Goal: Task Accomplishment & Management: Manage account settings

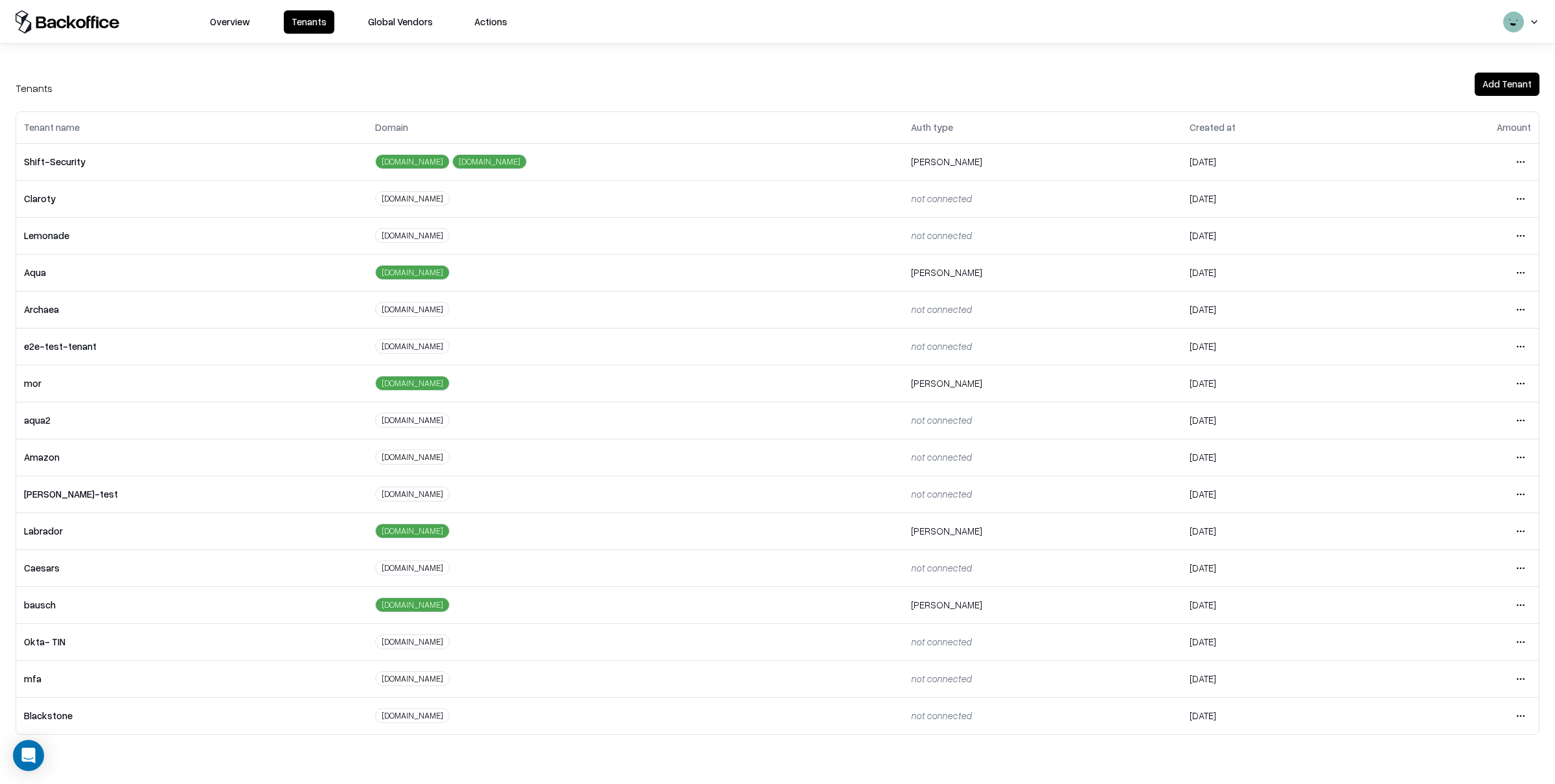
click at [325, 20] on button "Tenants" at bounding box center [309, 22] width 50 height 23
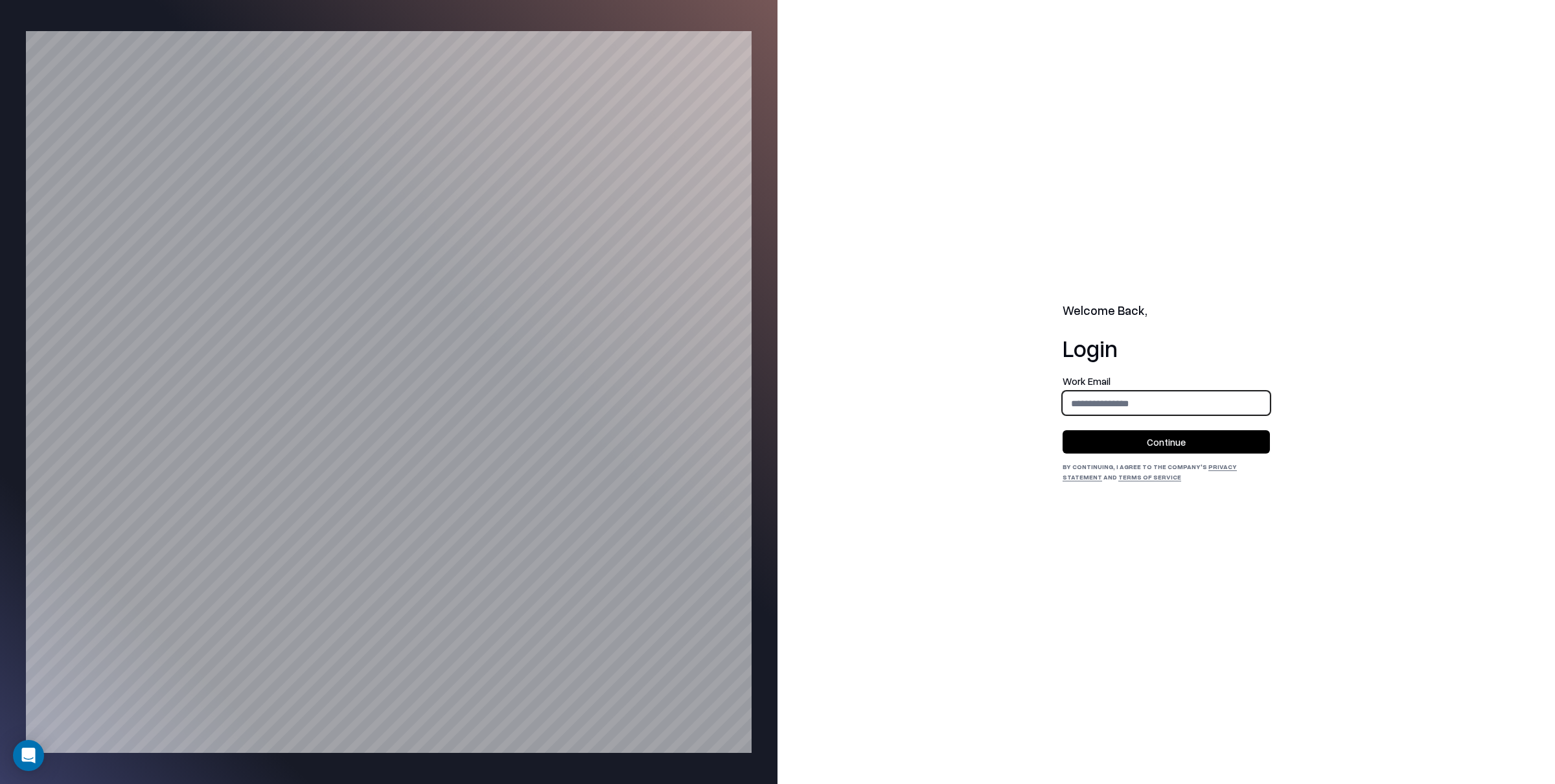
click at [1163, 397] on input "email" at bounding box center [1166, 403] width 206 height 24
type input "**********"
click at [1155, 443] on button "Continue" at bounding box center [1166, 441] width 207 height 23
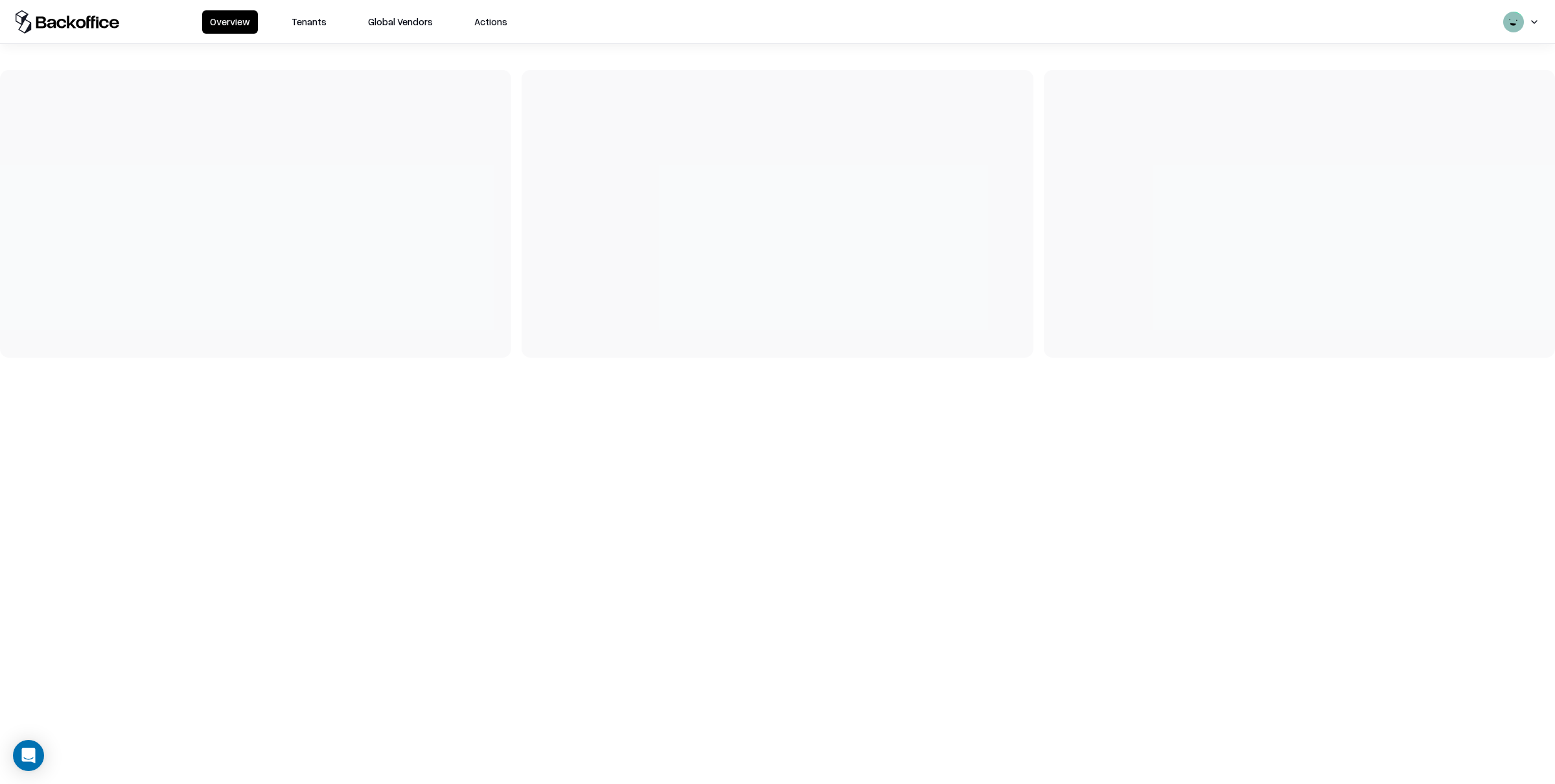
click at [316, 20] on button "Tenants" at bounding box center [309, 22] width 50 height 23
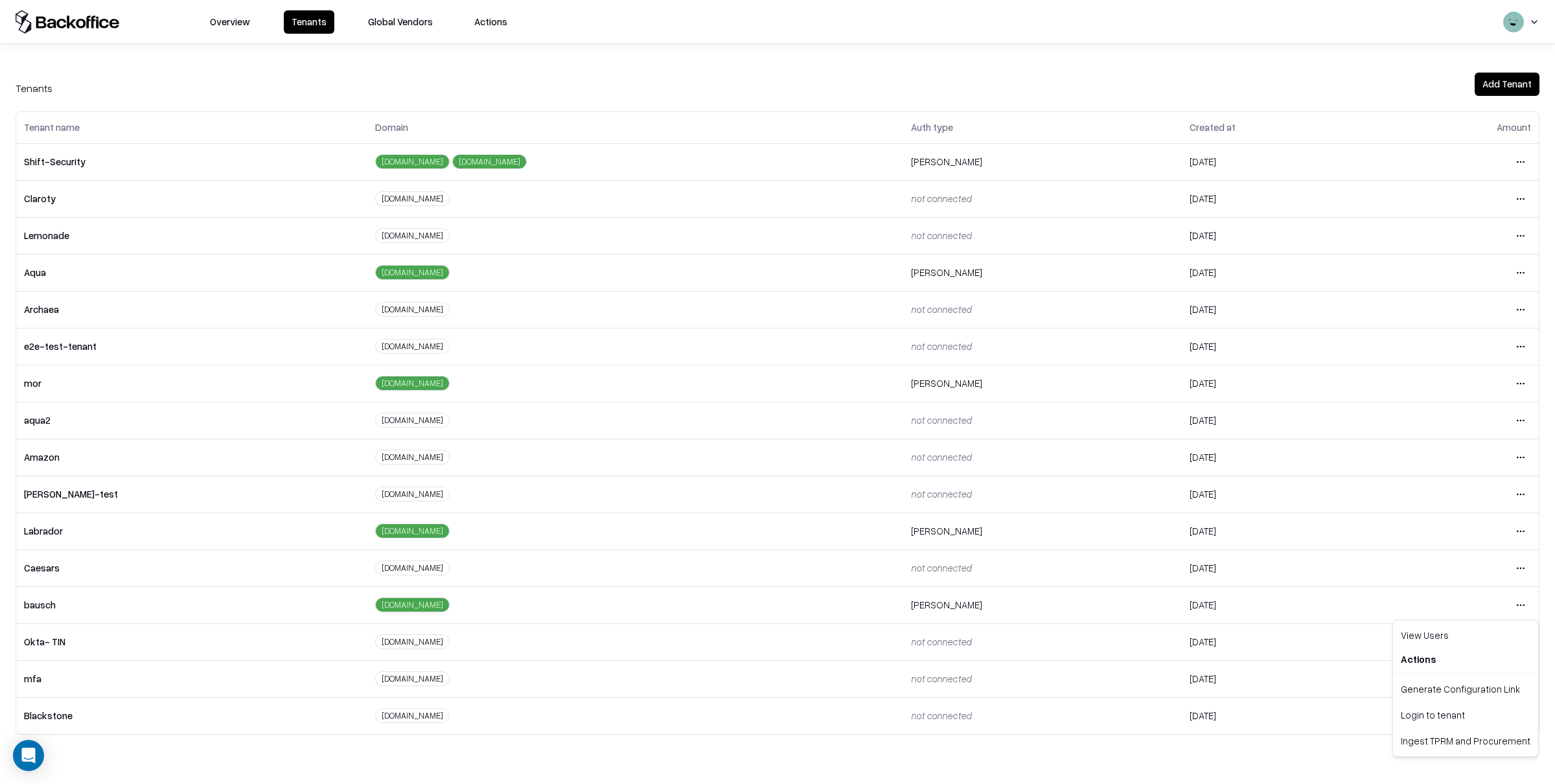
click at [1517, 607] on html "Overview Tenants Global Vendors Actions Tenants Add Tenant Tenant name Domain A…" at bounding box center [778, 392] width 1555 height 784
click at [1418, 714] on div "Login to tenant" at bounding box center [1465, 714] width 140 height 26
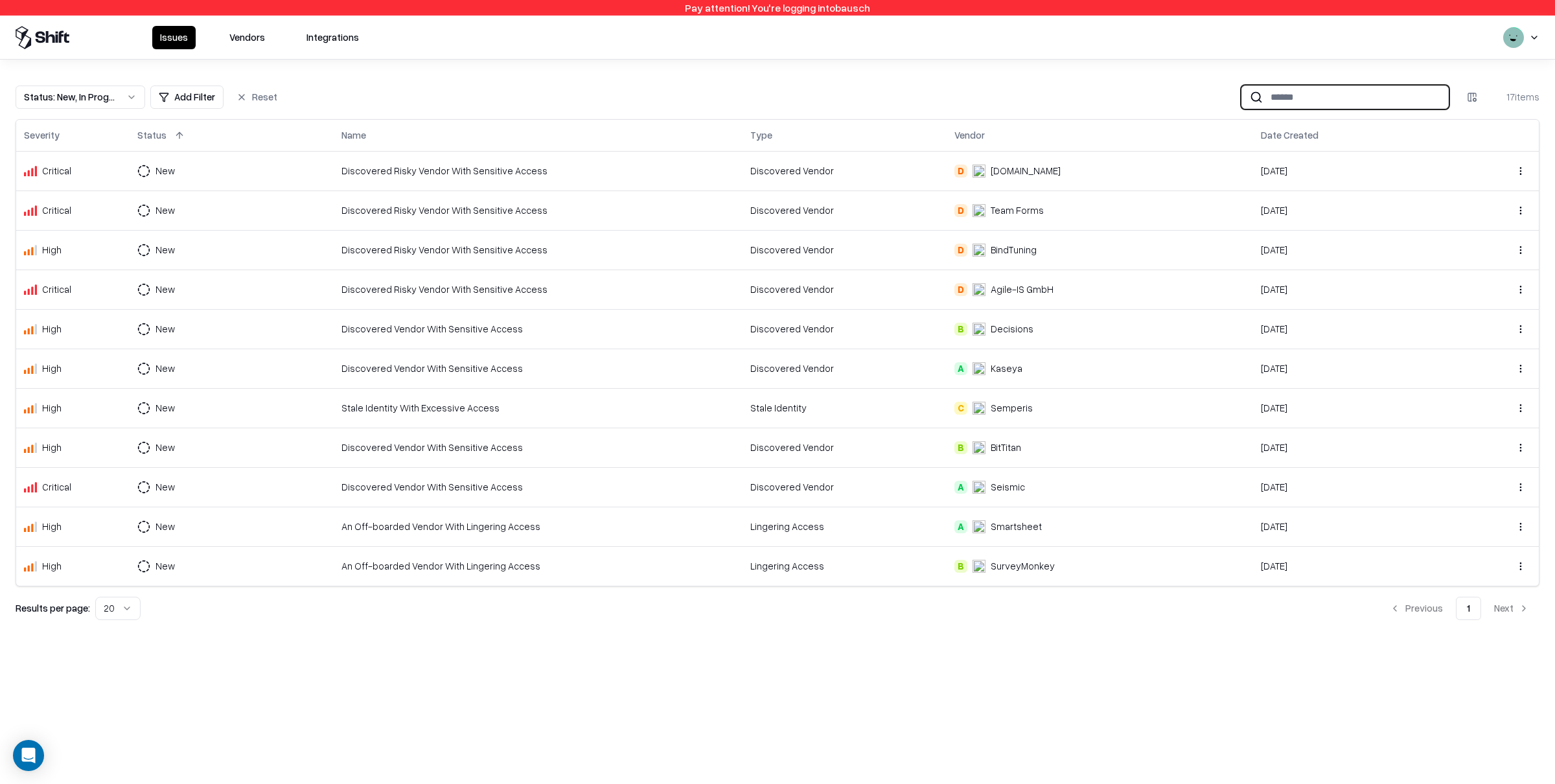
click at [1292, 94] on input at bounding box center [1355, 97] width 186 height 24
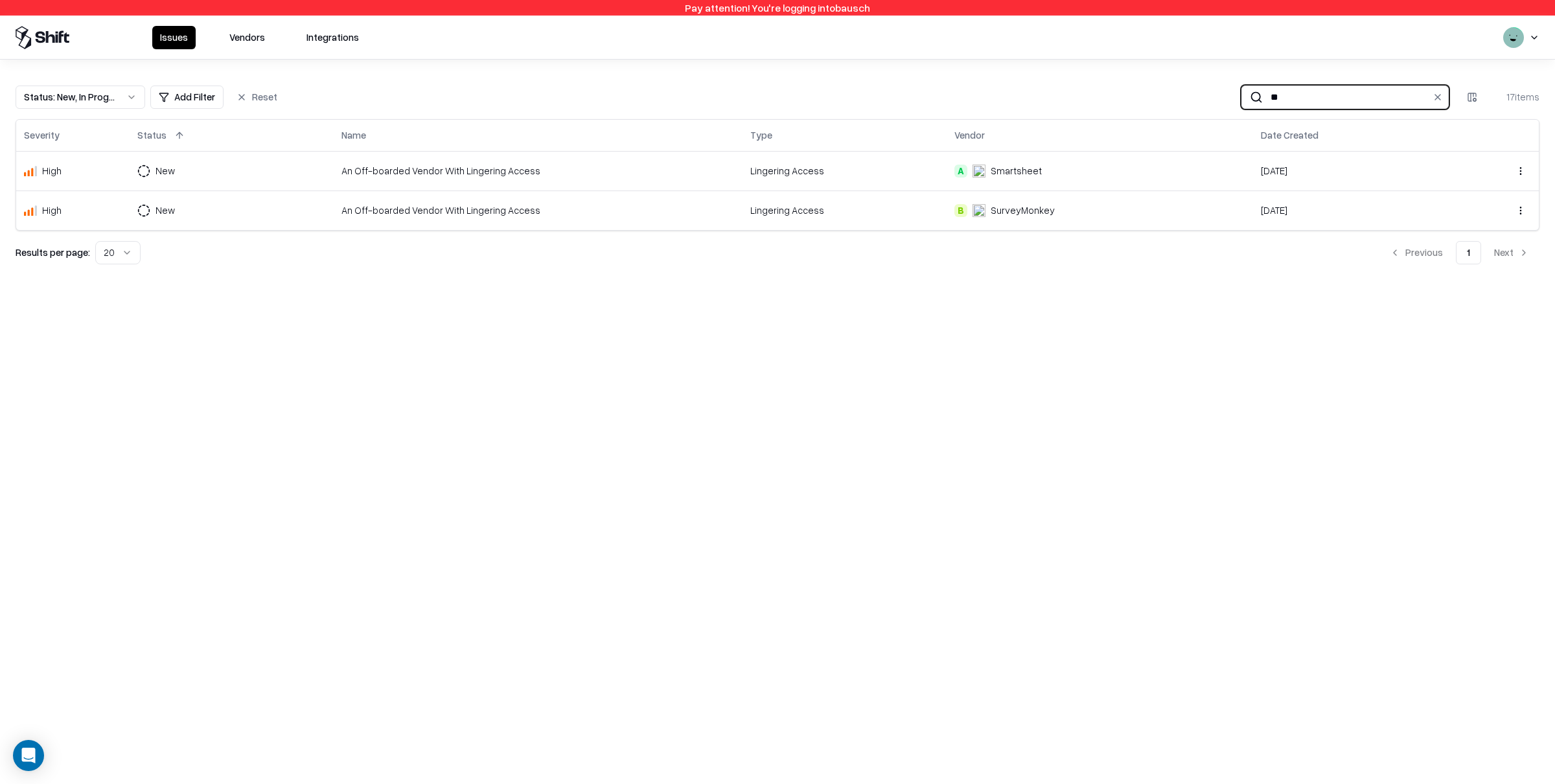
type input "*"
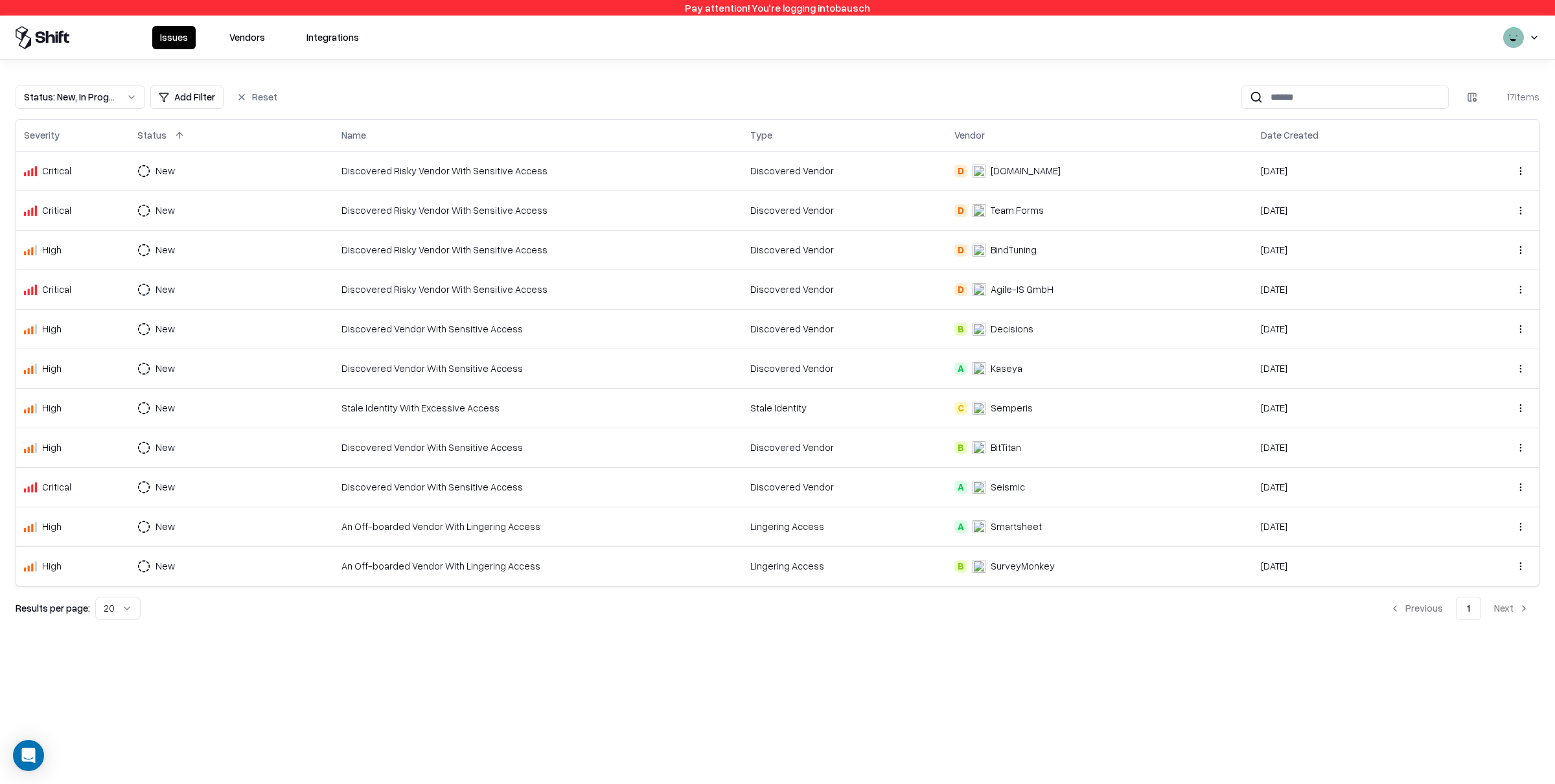
click at [253, 41] on button "Vendors" at bounding box center [247, 37] width 51 height 23
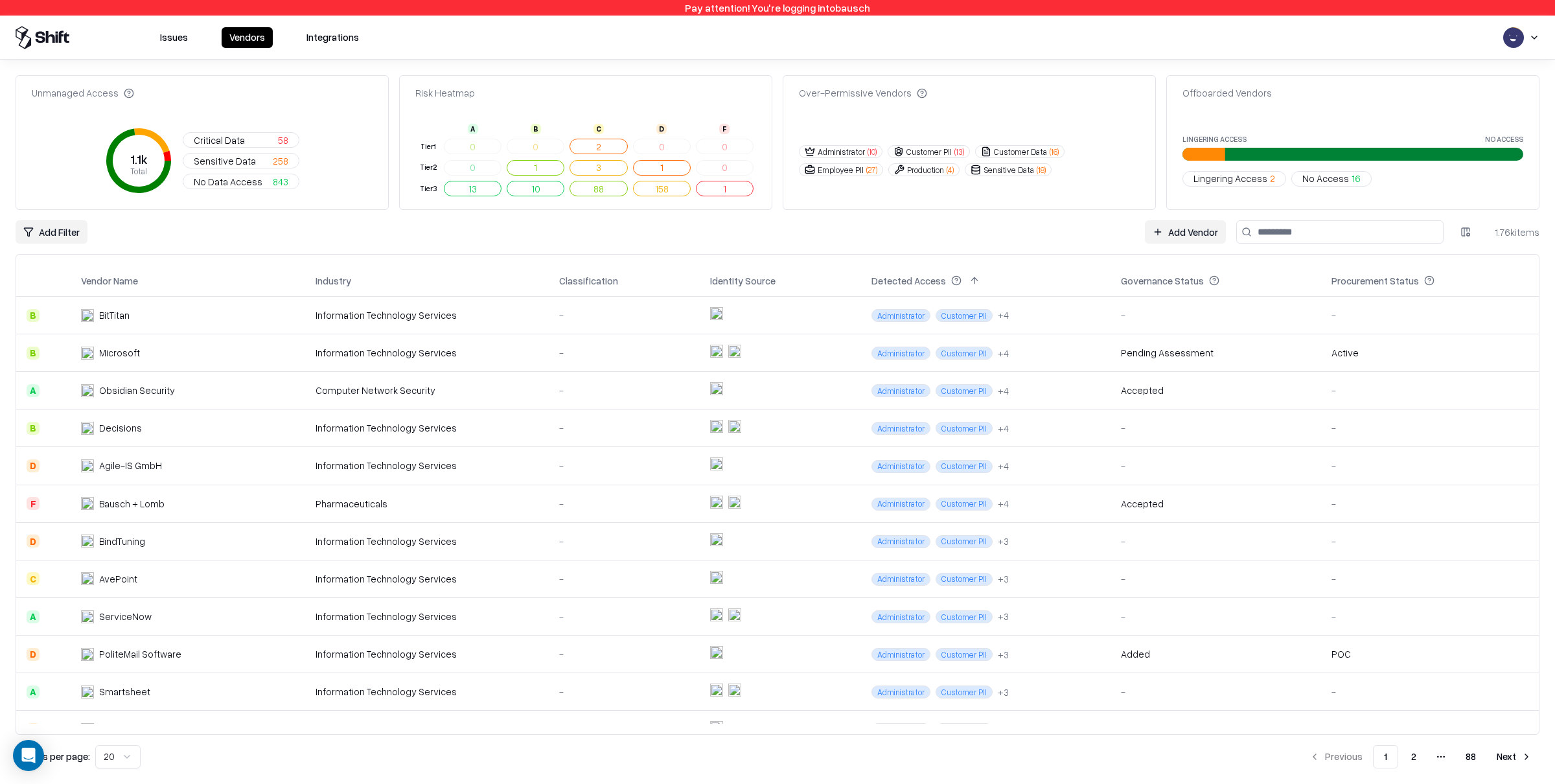
click at [1316, 241] on input at bounding box center [1340, 231] width 207 height 23
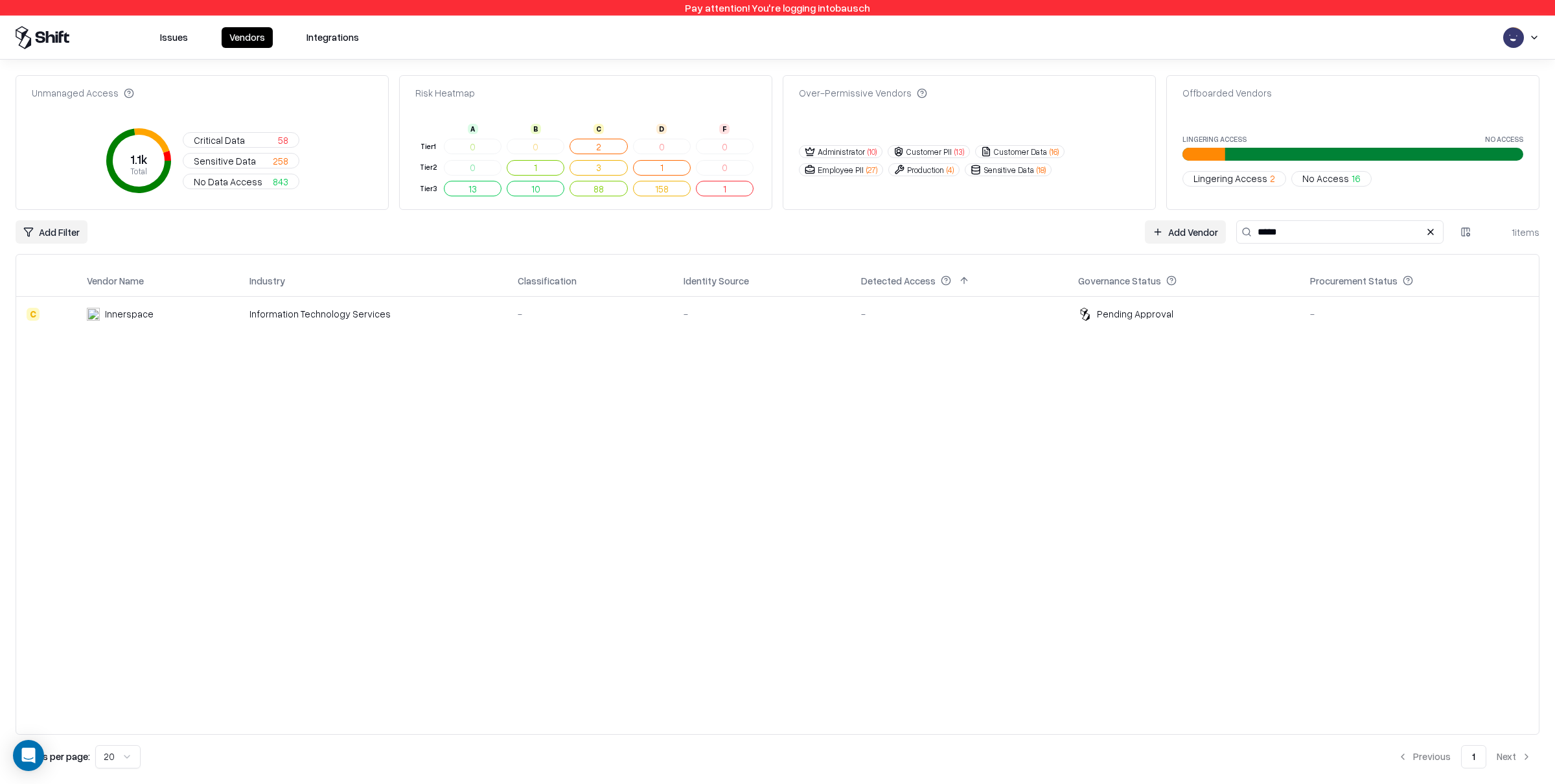
type input "*****"
click at [297, 310] on div "Information Technology Services" at bounding box center [373, 313] width 247 height 14
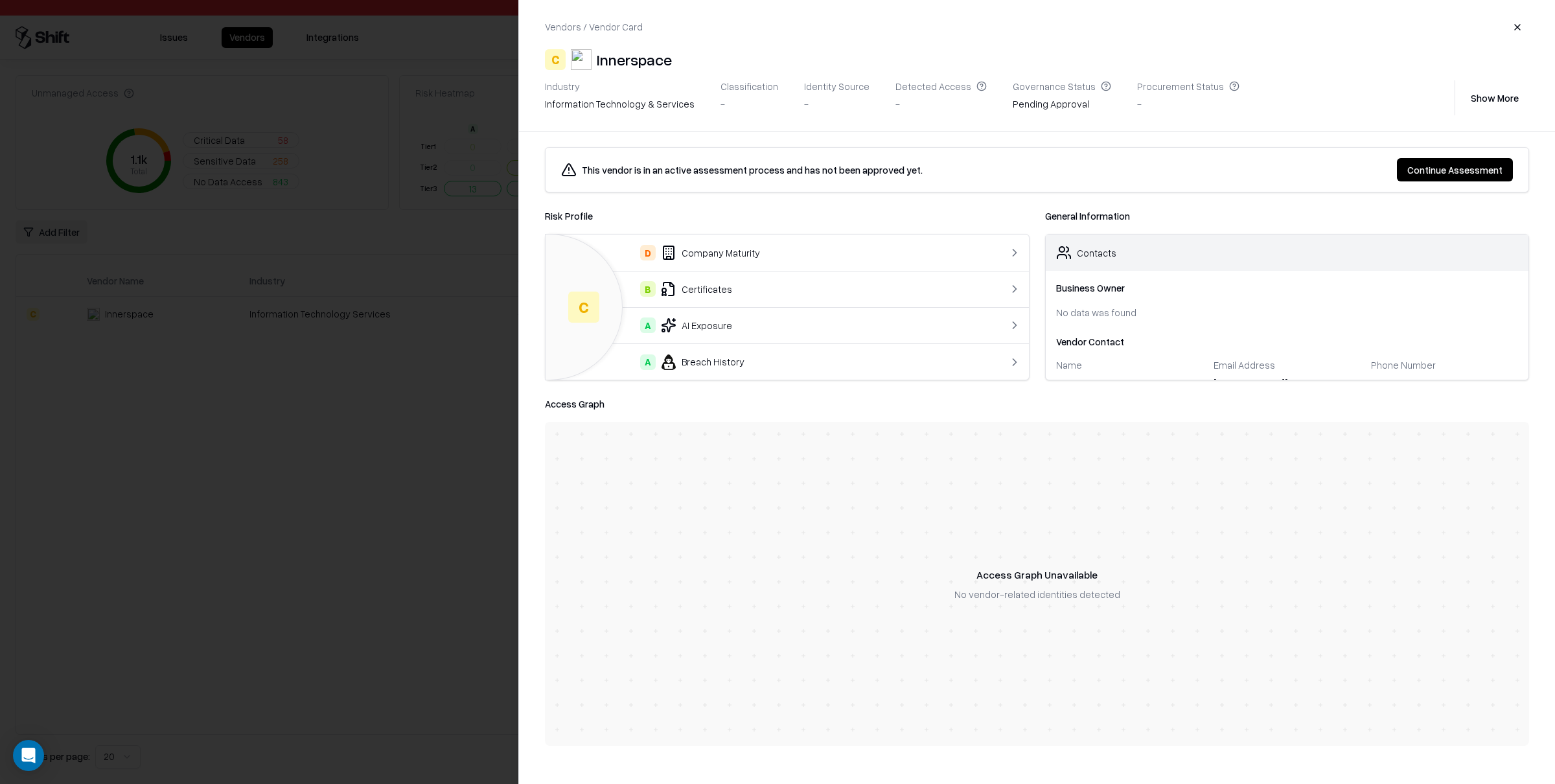
click at [736, 323] on div "A AI Exposure" at bounding box center [760, 325] width 408 height 15
click at [1521, 22] on button "button" at bounding box center [1517, 27] width 23 height 23
